Goal: Navigation & Orientation: Find specific page/section

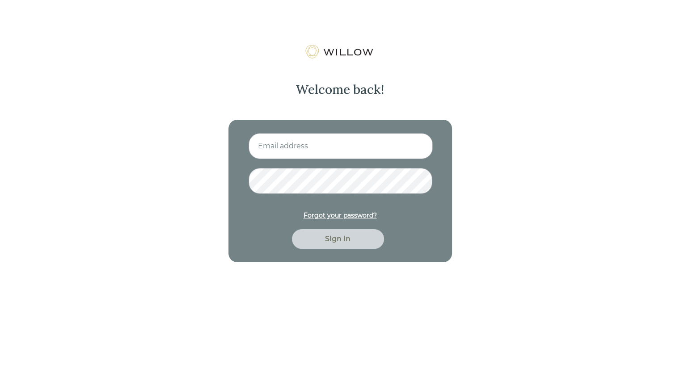
click at [306, 150] on input at bounding box center [341, 146] width 184 height 26
click at [318, 145] on input at bounding box center [341, 146] width 184 height 26
type input "[EMAIL_ADDRESS][DOMAIN_NAME]"
click at [333, 242] on div "Sign in" at bounding box center [338, 239] width 72 height 11
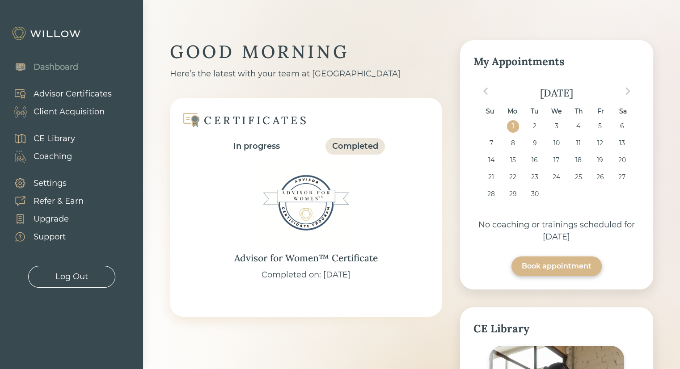
click at [80, 108] on div "Client Acquisition" at bounding box center [69, 112] width 71 height 12
